Goal: Information Seeking & Learning: Learn about a topic

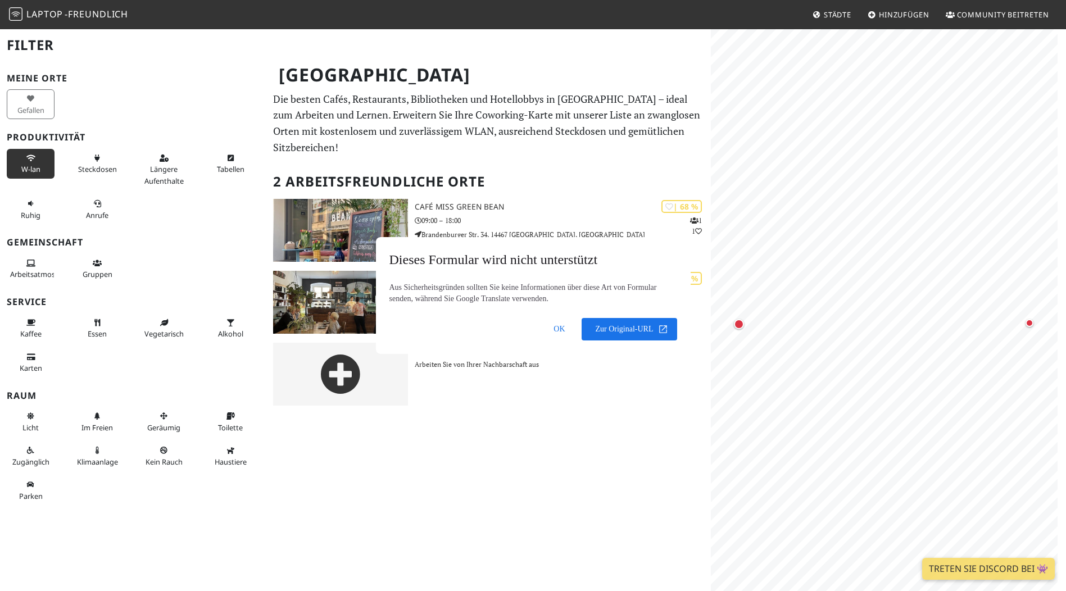
click at [31, 155] on body "Laptop -freundlich Städte [GEOGRAPHIC_DATA] Community beitreten [GEOGRAPHIC_DAT…" at bounding box center [533, 326] width 1066 height 591
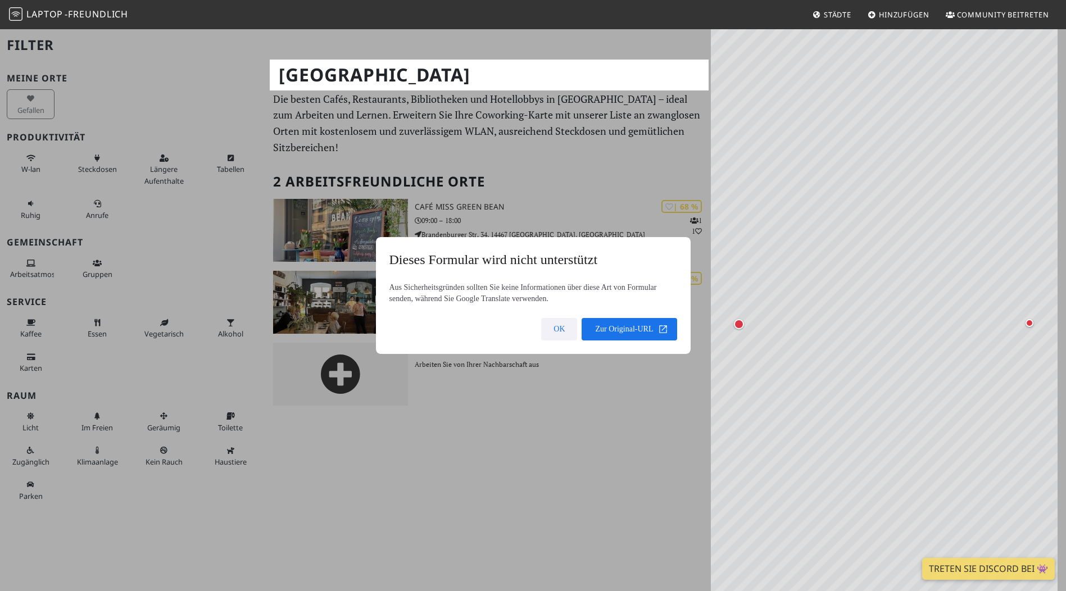
click at [560, 328] on span at bounding box center [559, 329] width 36 height 27
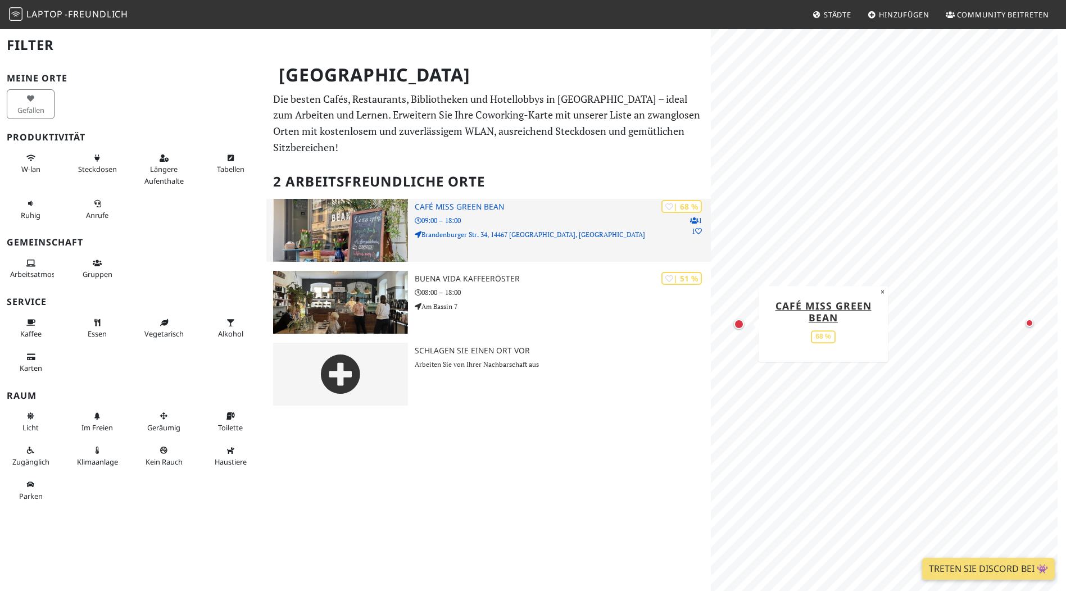
click at [436, 210] on font "Café Miss Green Bean" at bounding box center [459, 206] width 89 height 11
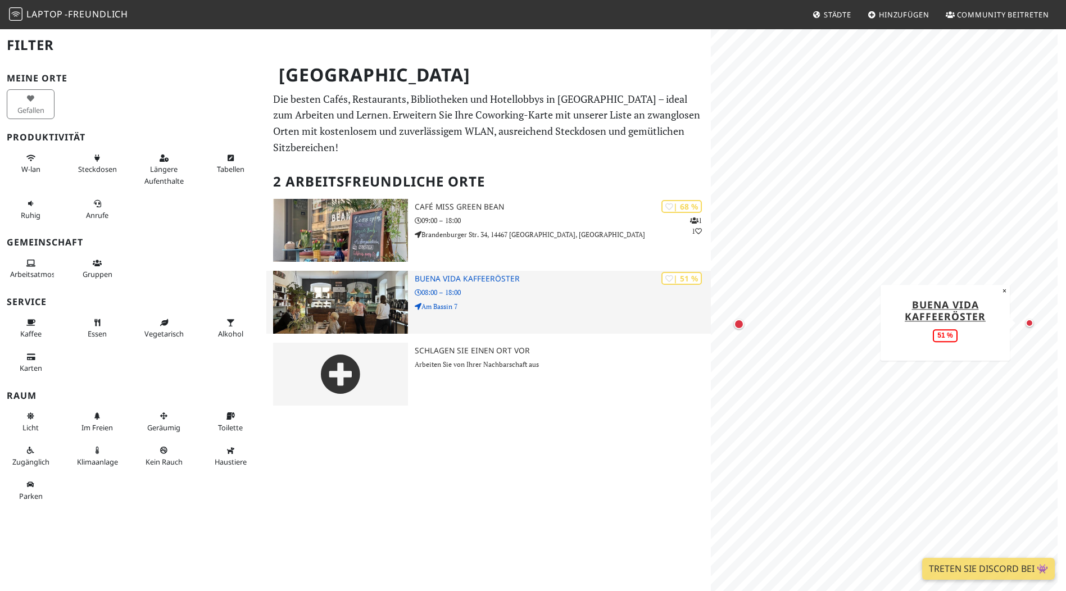
click at [467, 276] on font "Buena Vida Kaffeeröster" at bounding box center [467, 278] width 105 height 11
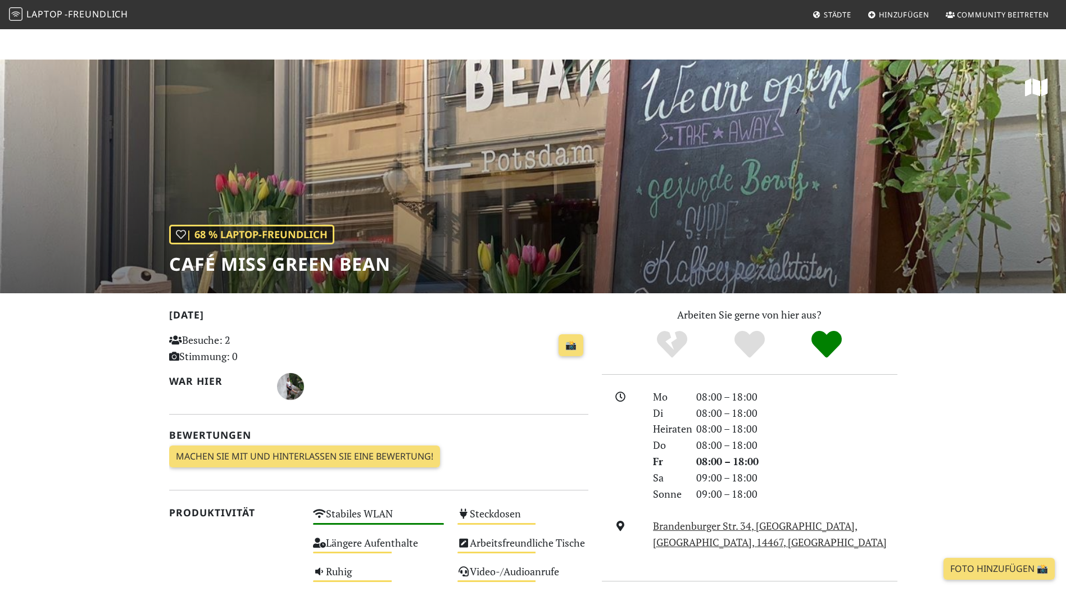
click at [146, 258] on div "| 68 % Laptop-freundlich Café Miss Green Bean" at bounding box center [533, 177] width 1066 height 234
drag, startPoint x: 170, startPoint y: 264, endPoint x: 413, endPoint y: 273, distance: 243.5
click at [413, 273] on div "| 68 % Laptop-freundlich Café Miss Green Bean" at bounding box center [533, 177] width 1066 height 234
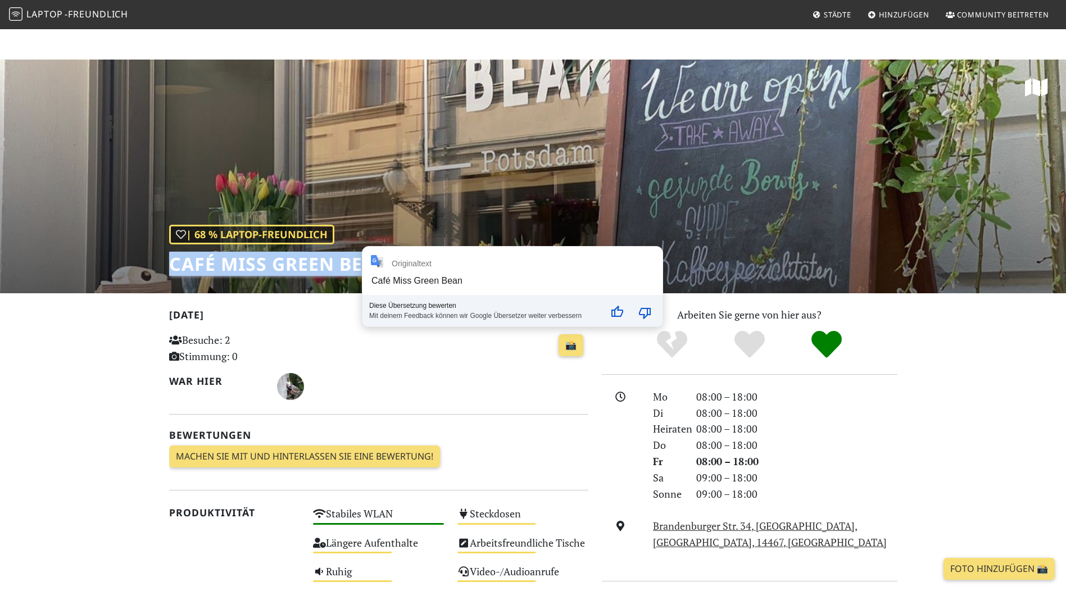
copy font "Café Miss Green Bean"
